Goal: Task Accomplishment & Management: Use online tool/utility

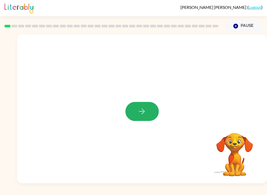
click at [142, 110] on icon "button" at bounding box center [142, 111] width 9 height 9
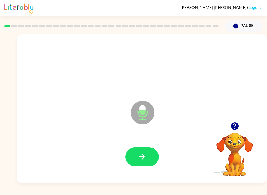
click at [146, 152] on icon "button" at bounding box center [142, 156] width 9 height 9
click at [136, 152] on button "button" at bounding box center [142, 156] width 33 height 19
click at [139, 150] on button "button" at bounding box center [142, 156] width 33 height 19
click at [141, 159] on icon "button" at bounding box center [142, 156] width 9 height 9
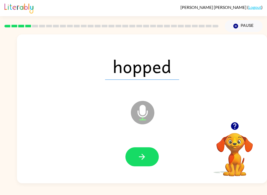
click at [141, 156] on icon "button" at bounding box center [142, 156] width 9 height 9
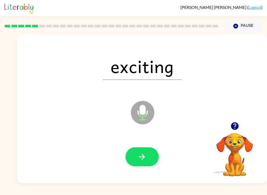
click at [149, 152] on button "button" at bounding box center [142, 156] width 33 height 19
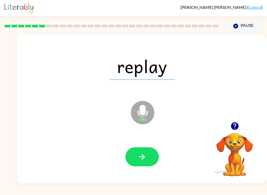
click at [143, 155] on icon "button" at bounding box center [142, 156] width 9 height 9
click at [144, 153] on icon "button" at bounding box center [142, 156] width 9 height 9
click at [141, 155] on icon "button" at bounding box center [142, 156] width 9 height 9
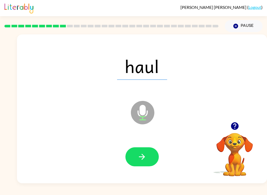
click at [146, 155] on icon "button" at bounding box center [142, 156] width 9 height 9
click at [148, 155] on button "button" at bounding box center [142, 156] width 33 height 19
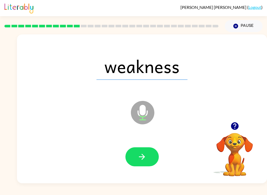
click at [144, 148] on button "button" at bounding box center [142, 156] width 33 height 19
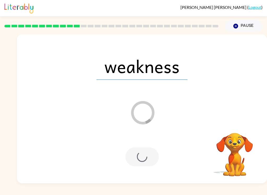
click at [144, 155] on div at bounding box center [142, 156] width 33 height 19
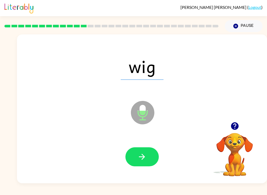
click at [134, 155] on button "button" at bounding box center [142, 156] width 33 height 19
click at [128, 152] on button "button" at bounding box center [142, 156] width 33 height 19
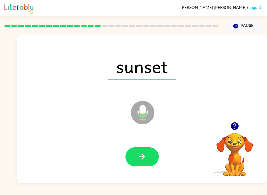
click at [141, 152] on button "button" at bounding box center [142, 156] width 33 height 19
click at [137, 147] on button "button" at bounding box center [142, 156] width 33 height 19
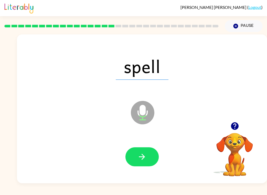
click at [142, 151] on button "button" at bounding box center [142, 156] width 33 height 19
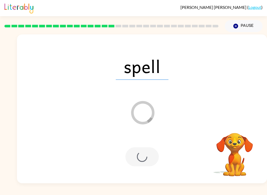
click at [147, 145] on div at bounding box center [142, 157] width 240 height 43
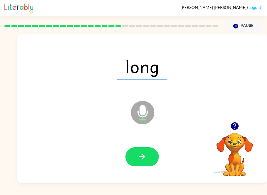
click at [146, 160] on icon "button" at bounding box center [142, 156] width 9 height 9
click at [144, 156] on icon "button" at bounding box center [142, 156] width 9 height 9
click at [146, 151] on button "button" at bounding box center [142, 156] width 33 height 19
click at [152, 163] on button "button" at bounding box center [142, 156] width 33 height 19
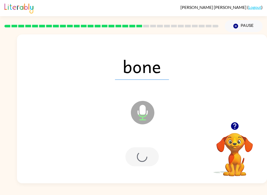
click at [139, 151] on div at bounding box center [142, 156] width 33 height 19
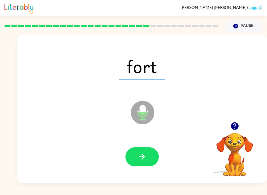
click at [140, 158] on icon "button" at bounding box center [142, 156] width 9 height 9
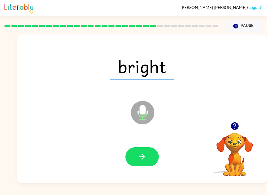
click at [145, 152] on button "button" at bounding box center [142, 156] width 33 height 19
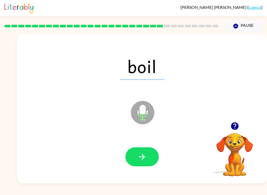
click at [139, 157] on icon "button" at bounding box center [142, 156] width 9 height 9
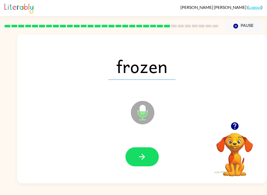
click at [237, 24] on icon "button" at bounding box center [236, 26] width 5 height 5
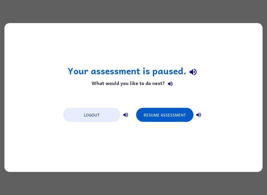
click at [175, 115] on button "Resume Assessment" at bounding box center [164, 115] width 57 height 14
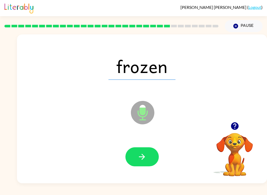
click at [248, 29] on button "Pause Pause" at bounding box center [244, 26] width 38 height 12
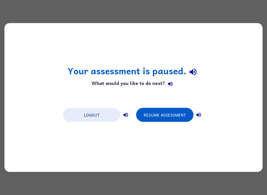
click at [179, 112] on button "Resume Assessment" at bounding box center [164, 115] width 57 height 14
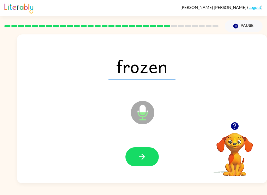
click at [143, 159] on icon "button" at bounding box center [142, 156] width 9 height 9
click at [140, 145] on div at bounding box center [142, 157] width 240 height 43
click at [140, 156] on icon "button" at bounding box center [142, 156] width 9 height 9
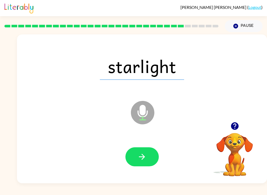
click at [147, 152] on button "button" at bounding box center [142, 156] width 33 height 19
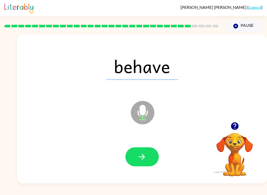
click at [142, 156] on icon "button" at bounding box center [142, 156] width 9 height 9
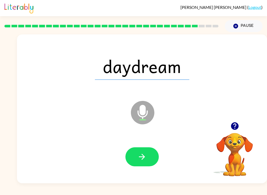
click at [143, 158] on icon "button" at bounding box center [142, 156] width 9 height 9
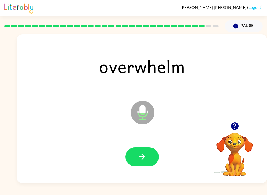
click at [139, 151] on button "button" at bounding box center [142, 156] width 33 height 19
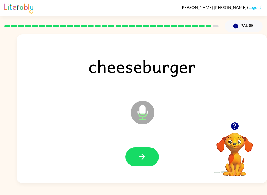
click at [135, 157] on button "button" at bounding box center [142, 156] width 33 height 19
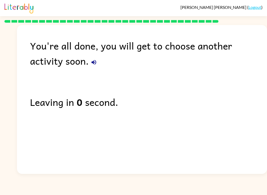
click at [91, 63] on icon "button" at bounding box center [94, 62] width 6 height 6
